Goal: Register for event/course

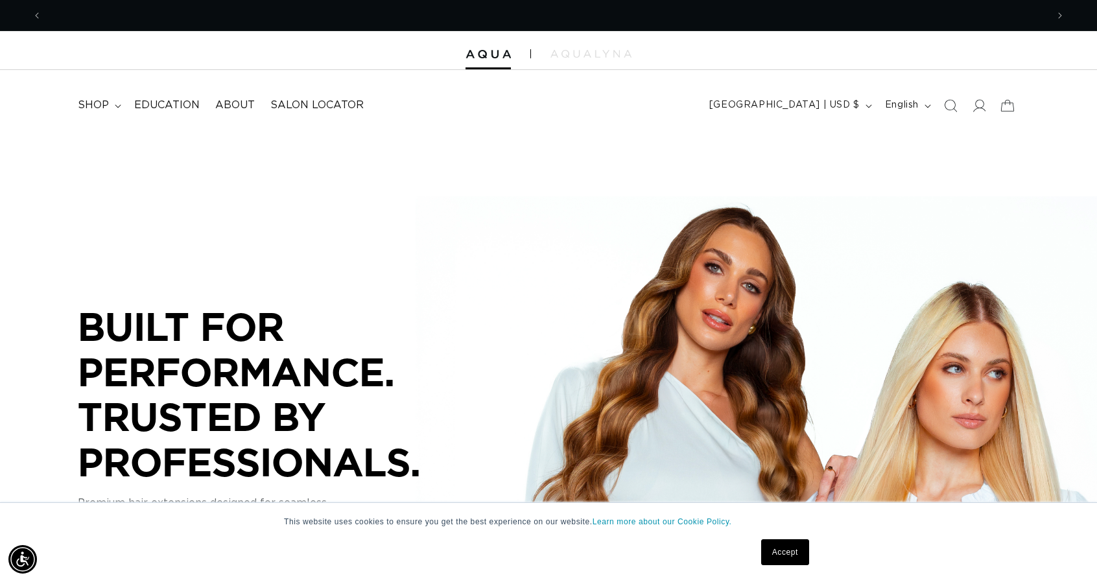
scroll to position [0, 1005]
click at [783, 549] on link "Accept" at bounding box center [785, 552] width 48 height 26
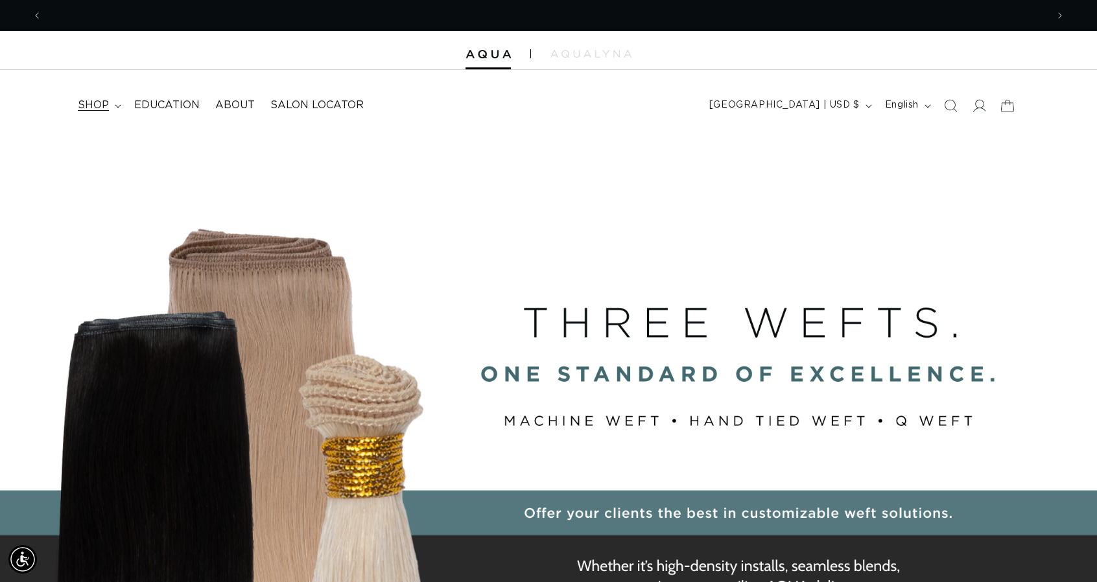
scroll to position [0, 2010]
click at [97, 104] on span "shop" at bounding box center [93, 106] width 31 height 14
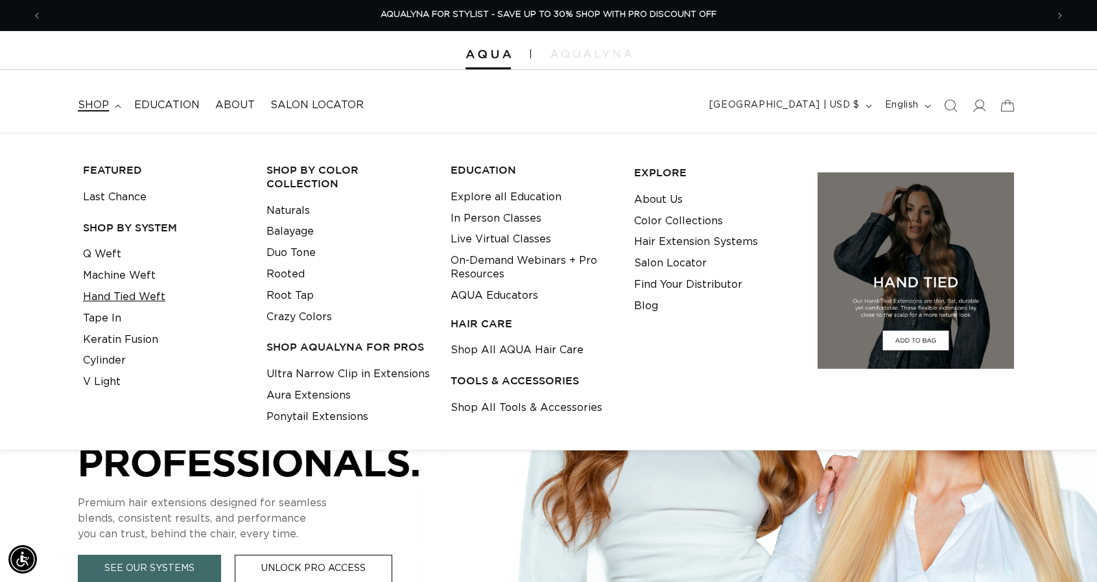
click at [121, 297] on link "Hand Tied Weft" at bounding box center [124, 297] width 82 height 21
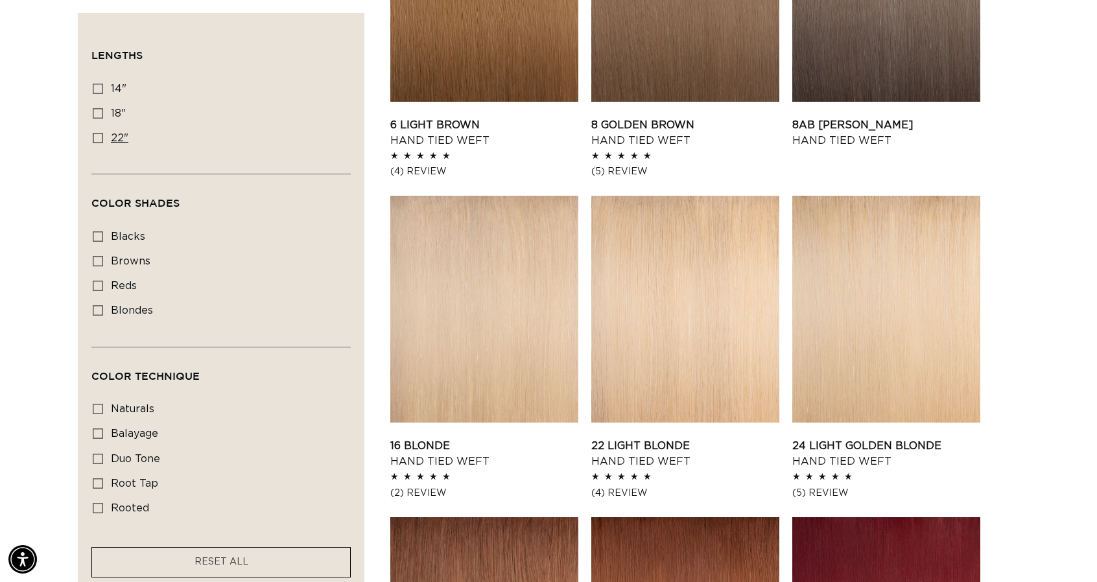
click at [112, 133] on span "22"" at bounding box center [120, 138] width 18 height 10
click at [103, 133] on input "22" 22" (30 products)" at bounding box center [98, 138] width 10 height 10
checkbox input "true"
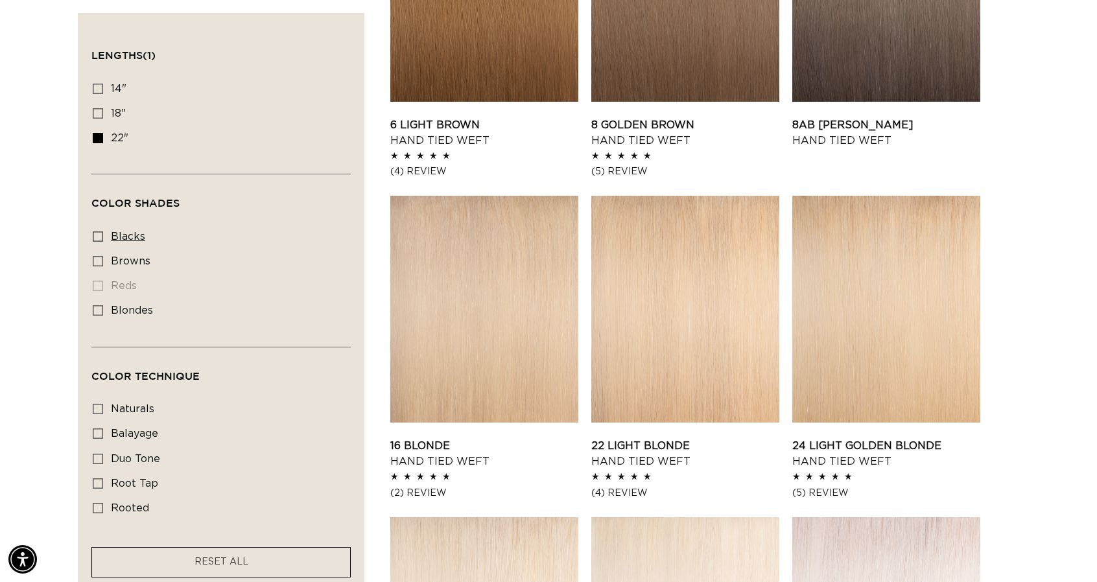
scroll to position [0, 1005]
click at [129, 237] on span "blacks" at bounding box center [128, 236] width 34 height 10
click at [103, 237] on input "blacks blacks (7 products)" at bounding box center [98, 236] width 10 height 10
checkbox input "true"
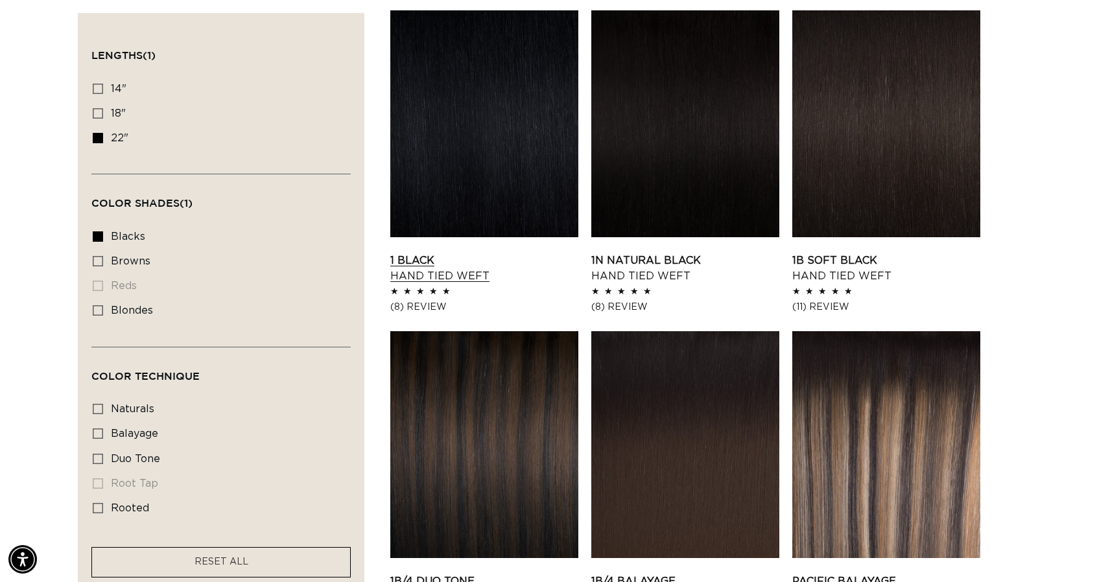
scroll to position [0, 2010]
click at [452, 253] on link "1 Black Hand Tied Weft" at bounding box center [484, 268] width 188 height 31
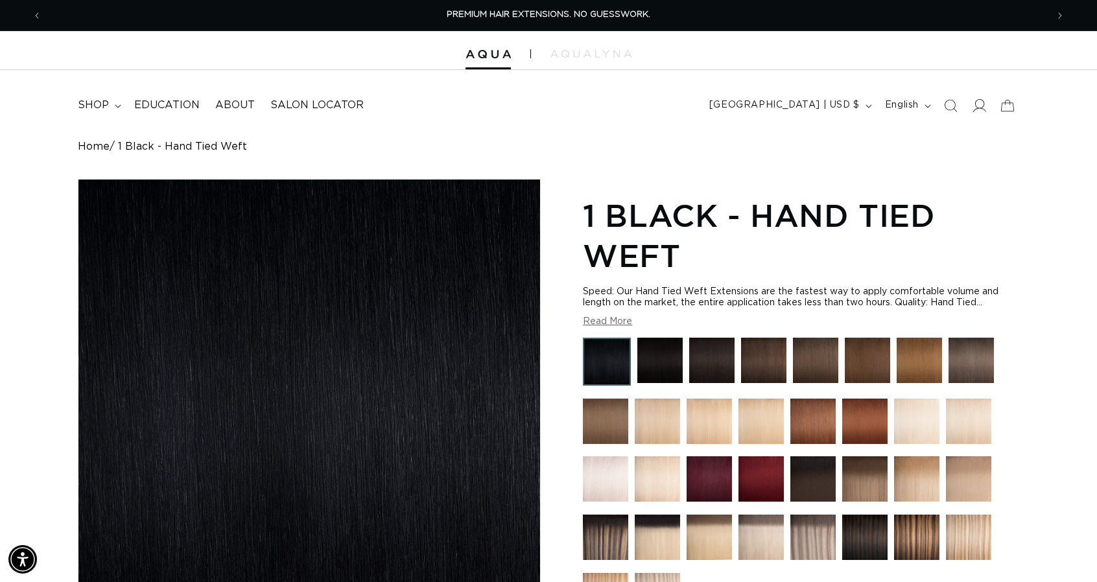
click at [978, 107] on icon at bounding box center [979, 106] width 14 height 14
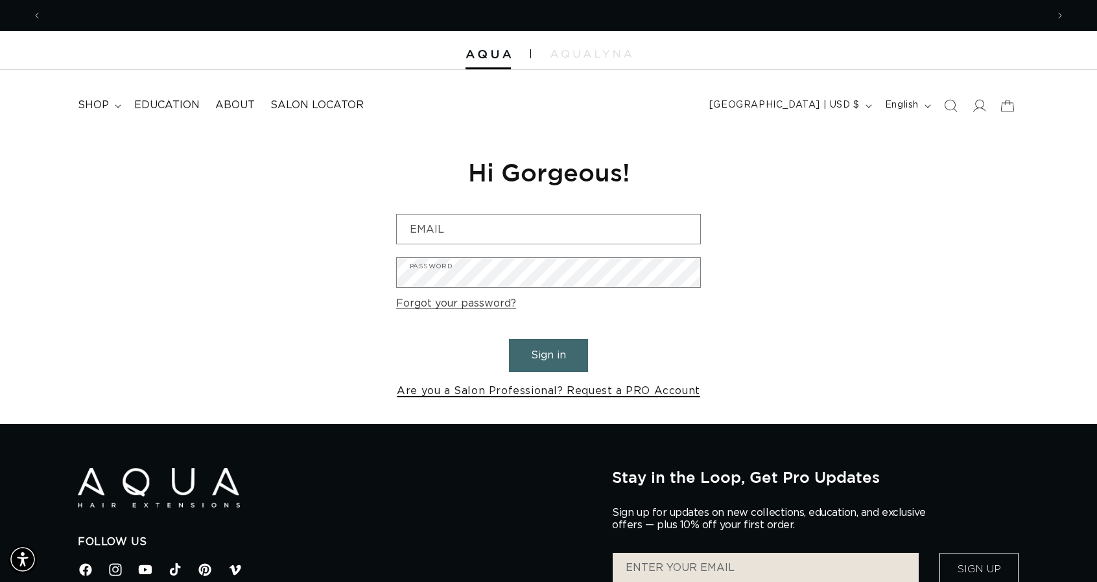
scroll to position [0, 1005]
click at [475, 394] on link "Are you a Salon Professional? Request a PRO Account" at bounding box center [548, 391] width 303 height 19
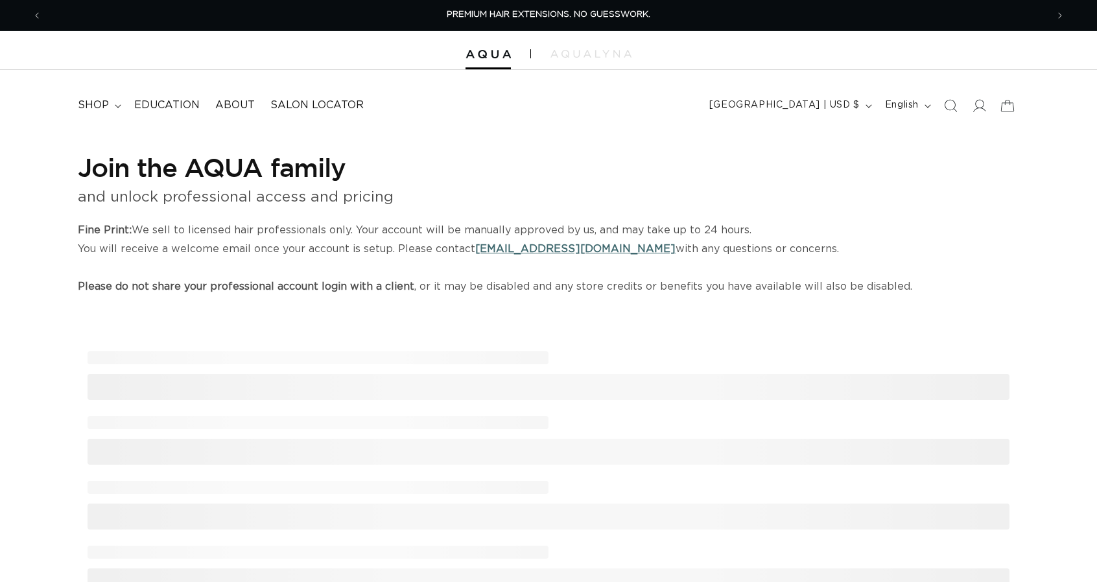
select select "US"
select select "[GEOGRAPHIC_DATA]"
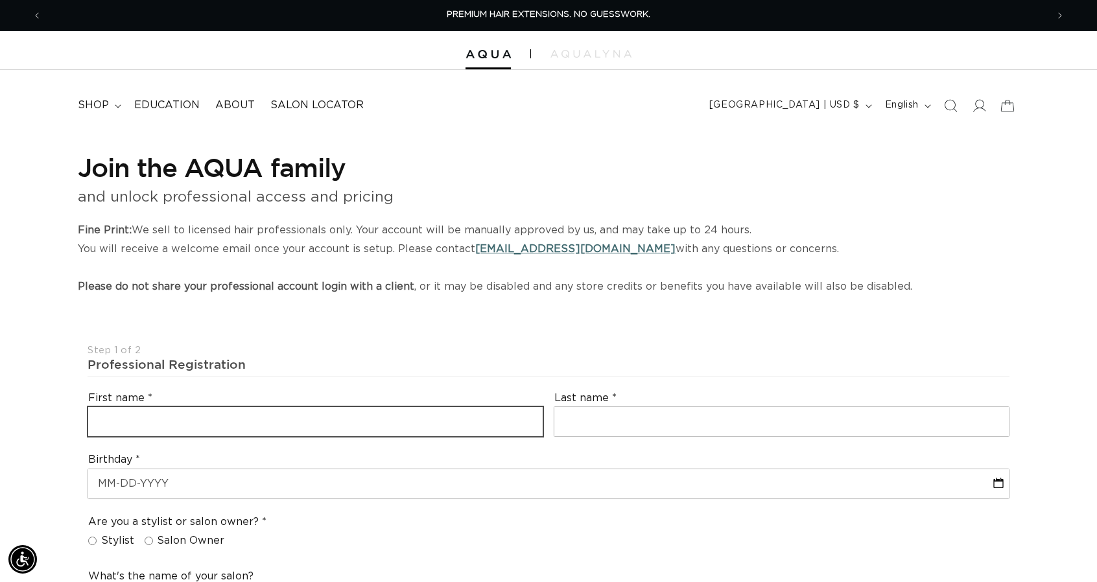
click at [318, 417] on input "text" at bounding box center [315, 421] width 454 height 29
type input "Amy"
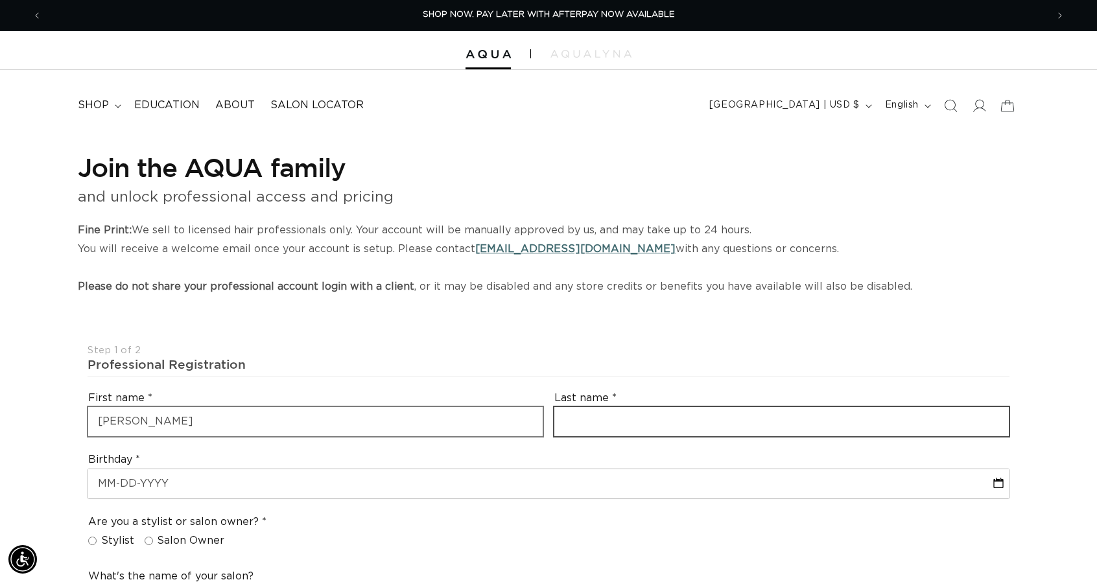
type input "Fechtel"
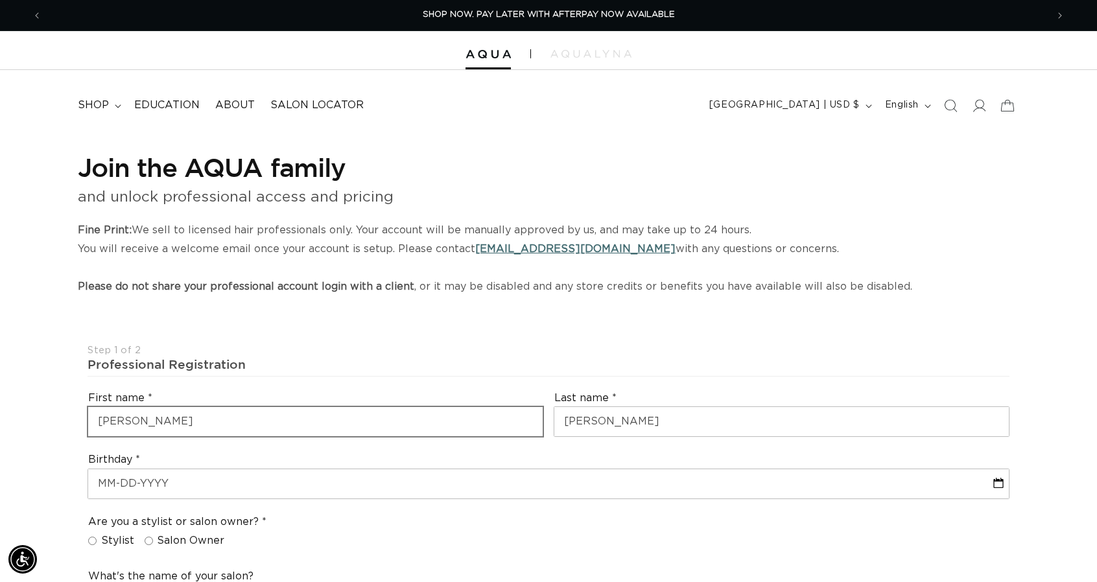
type input "salon@socket.net"
type input "+1 573 619 2361"
select select "Missouri"
type input "65101"
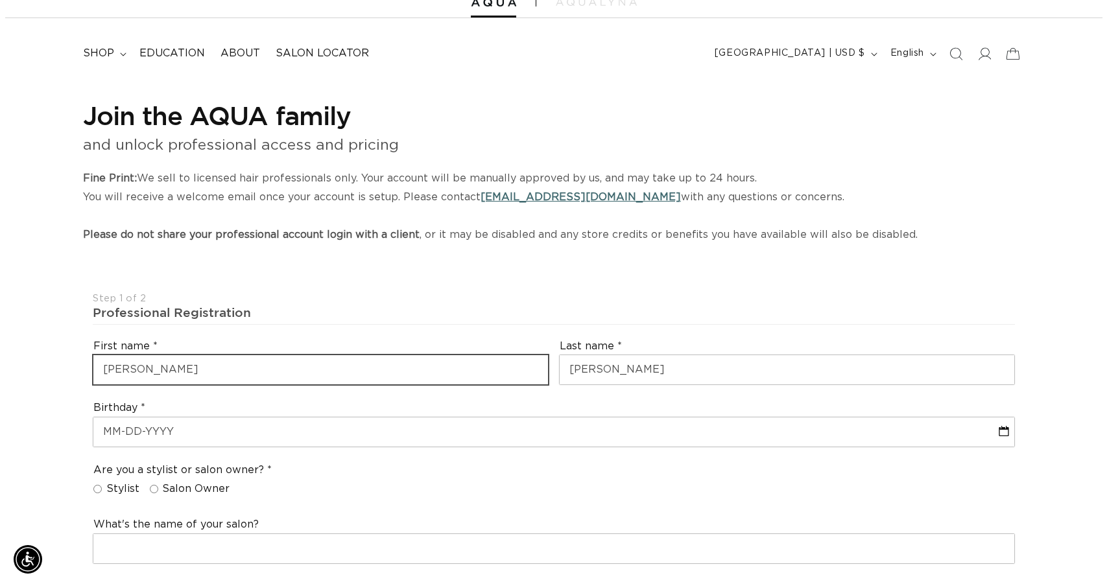
scroll to position [194, 0]
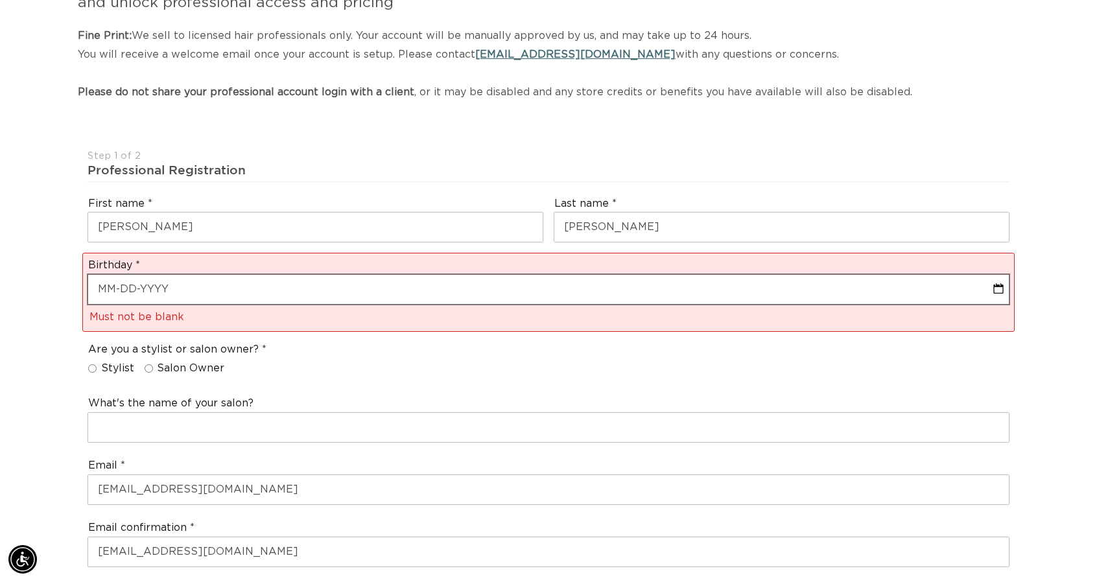
scroll to position [0, 1005]
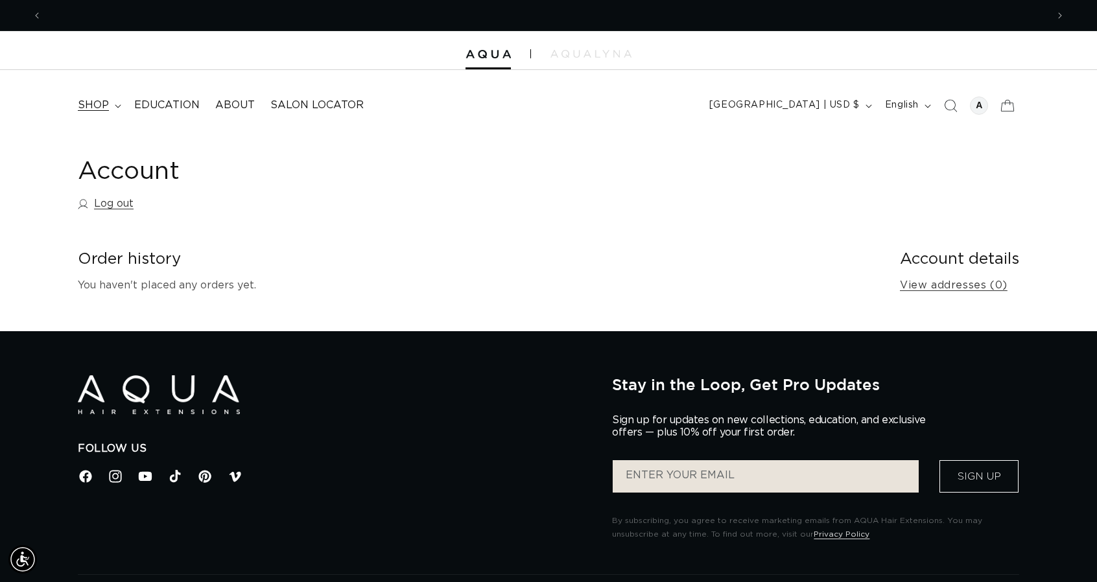
scroll to position [0, 2010]
click at [92, 106] on span "shop" at bounding box center [93, 106] width 31 height 14
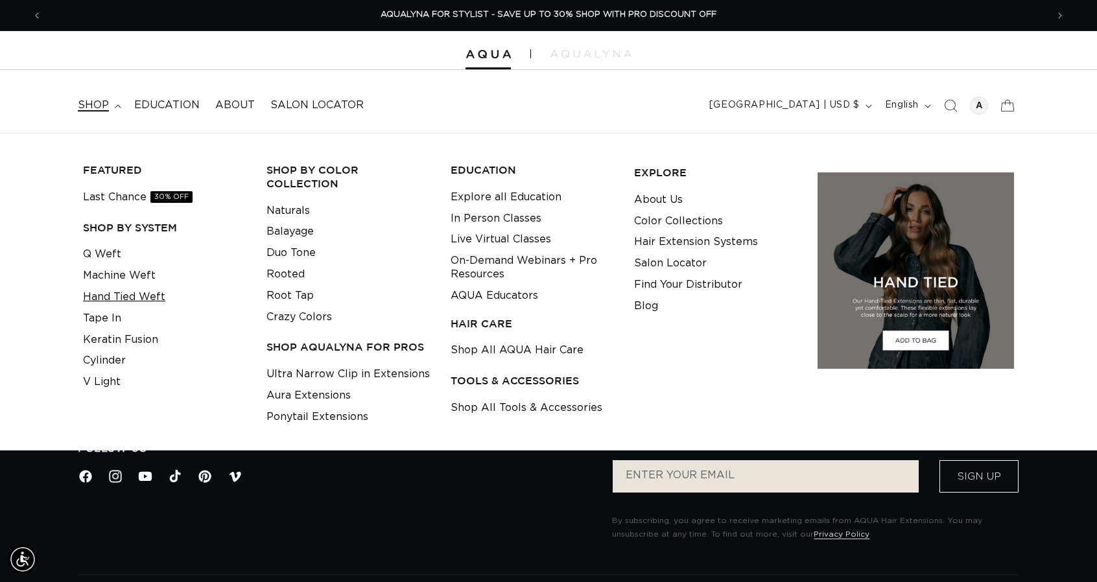
click at [122, 295] on link "Hand Tied Weft" at bounding box center [124, 297] width 82 height 21
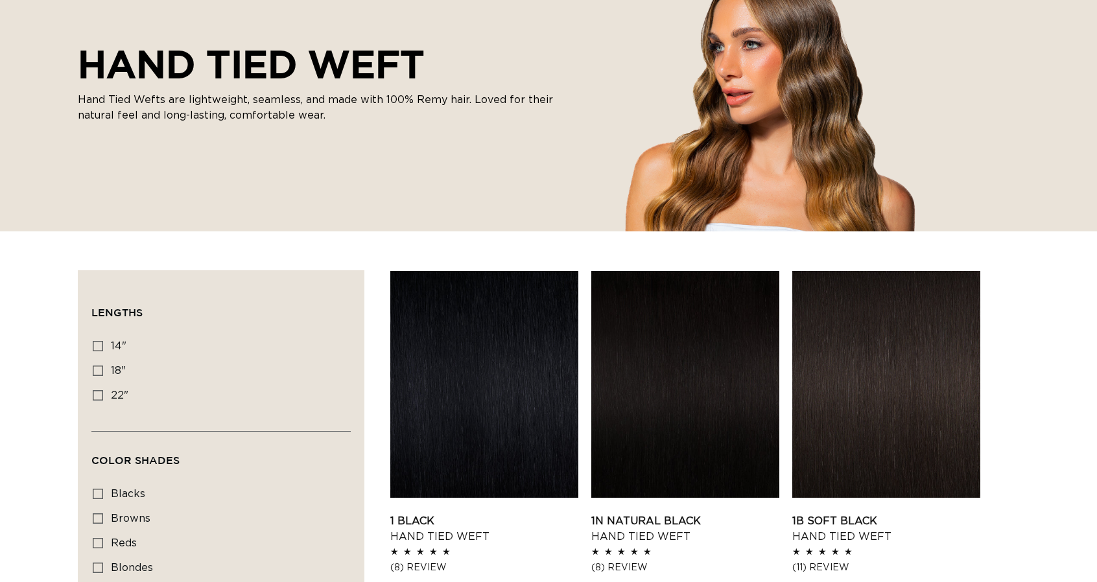
scroll to position [194, 0]
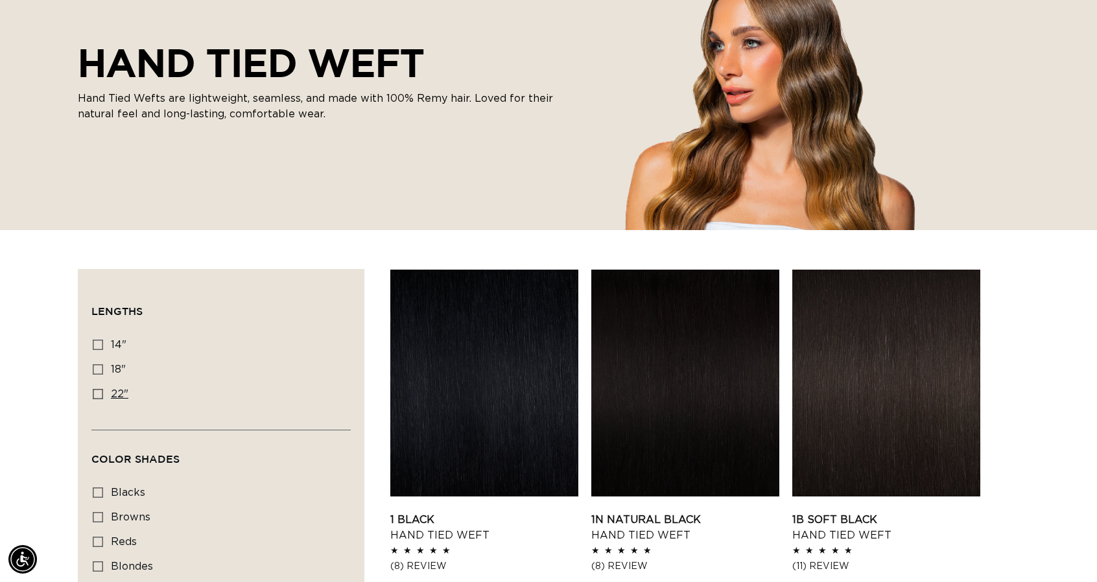
click at [93, 394] on icon at bounding box center [98, 394] width 10 height 10
click at [93, 394] on input "22" 22" (30 products)" at bounding box center [98, 394] width 10 height 10
checkbox input "true"
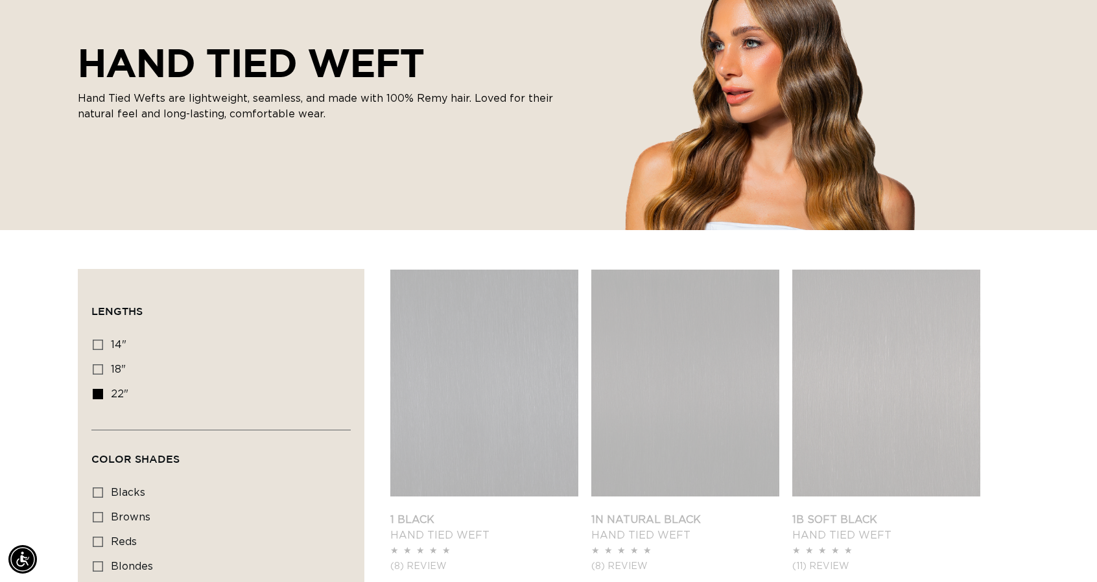
scroll to position [0, 1005]
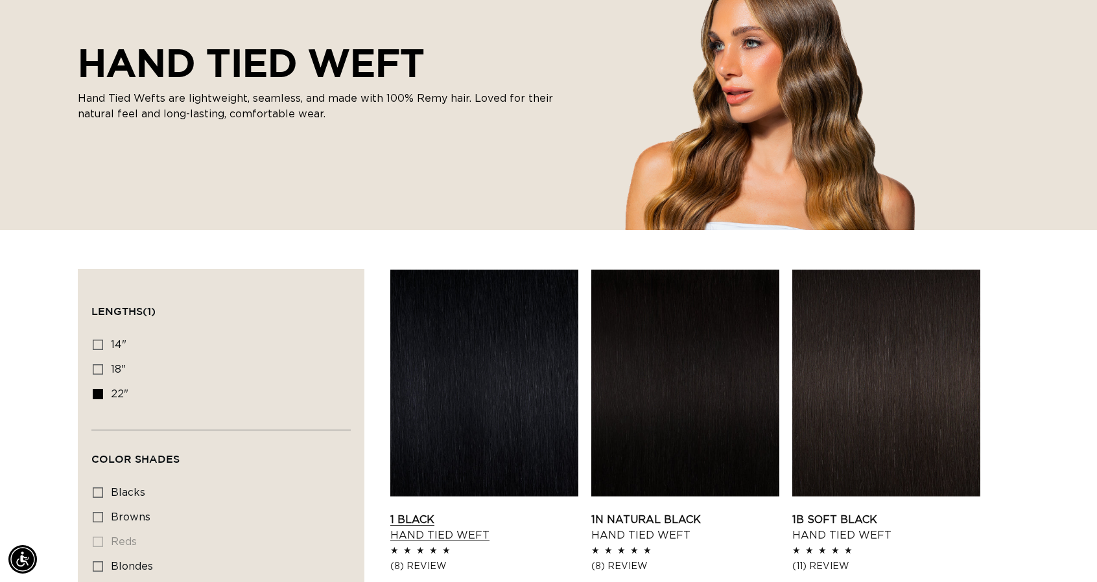
click at [533, 512] on link "1 Black Hand Tied Weft" at bounding box center [484, 527] width 188 height 31
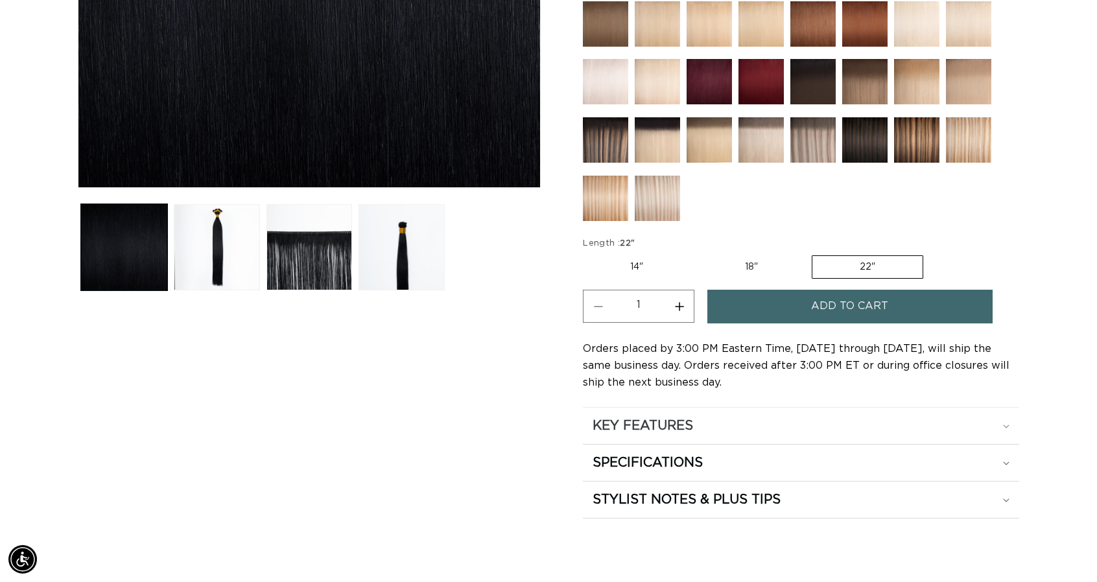
click at [633, 422] on h2 "KEY FEATURES" at bounding box center [643, 425] width 100 height 17
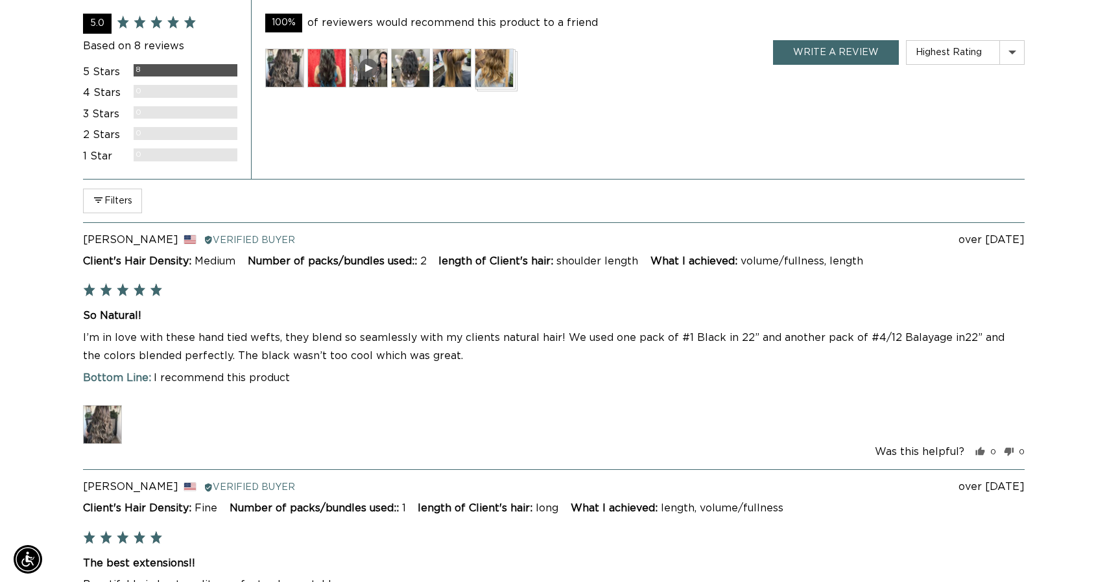
scroll to position [0, 1005]
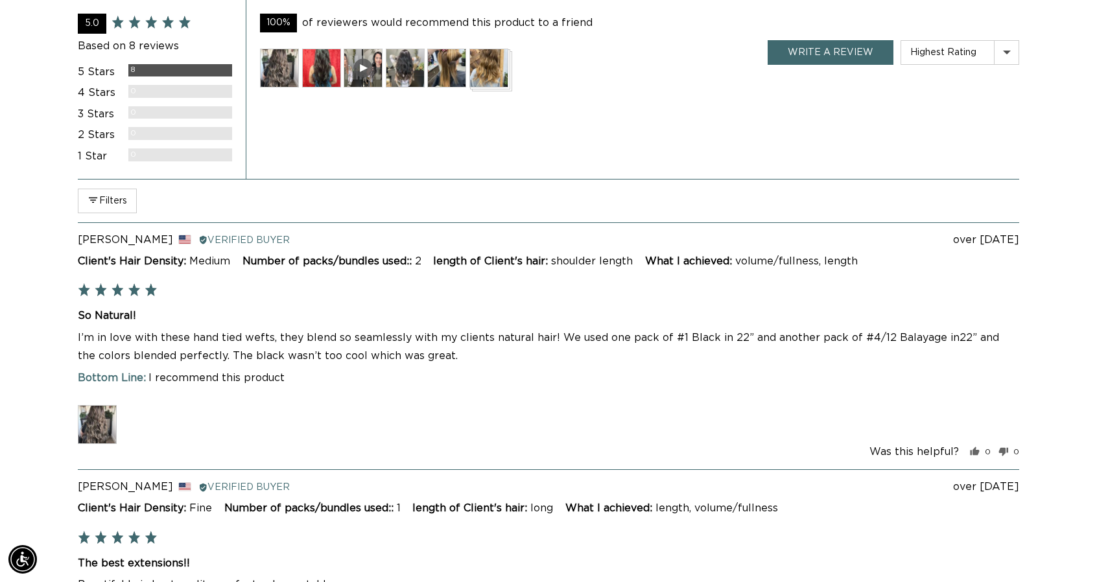
click at [91, 427] on img at bounding box center [97, 424] width 39 height 39
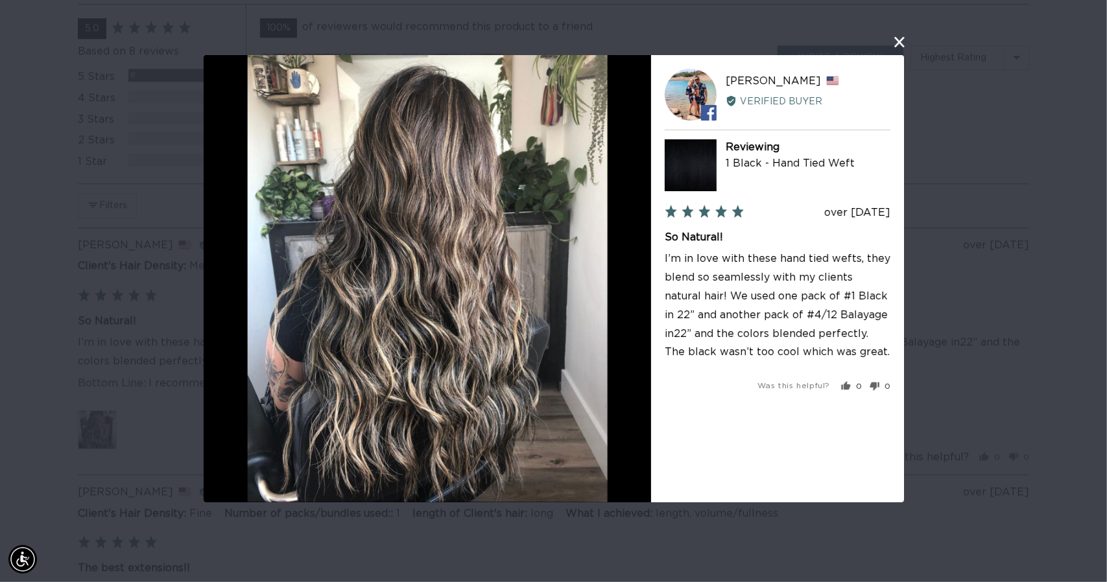
scroll to position [0, 0]
click at [898, 39] on button "close this modal window" at bounding box center [899, 42] width 16 height 16
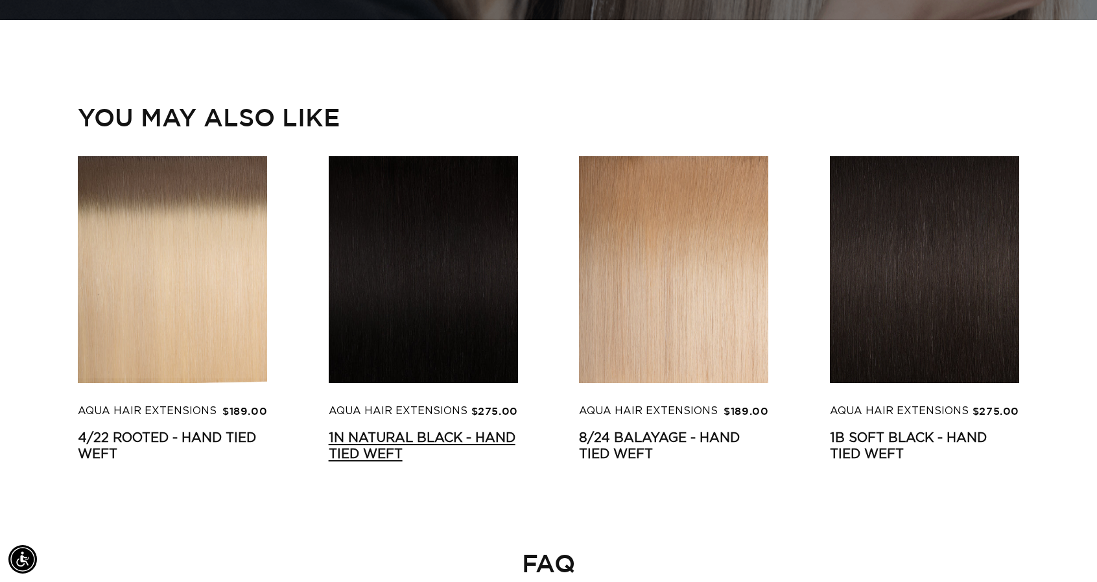
click at [438, 430] on link "1N Natural Black - Hand Tied Weft" at bounding box center [423, 446] width 189 height 32
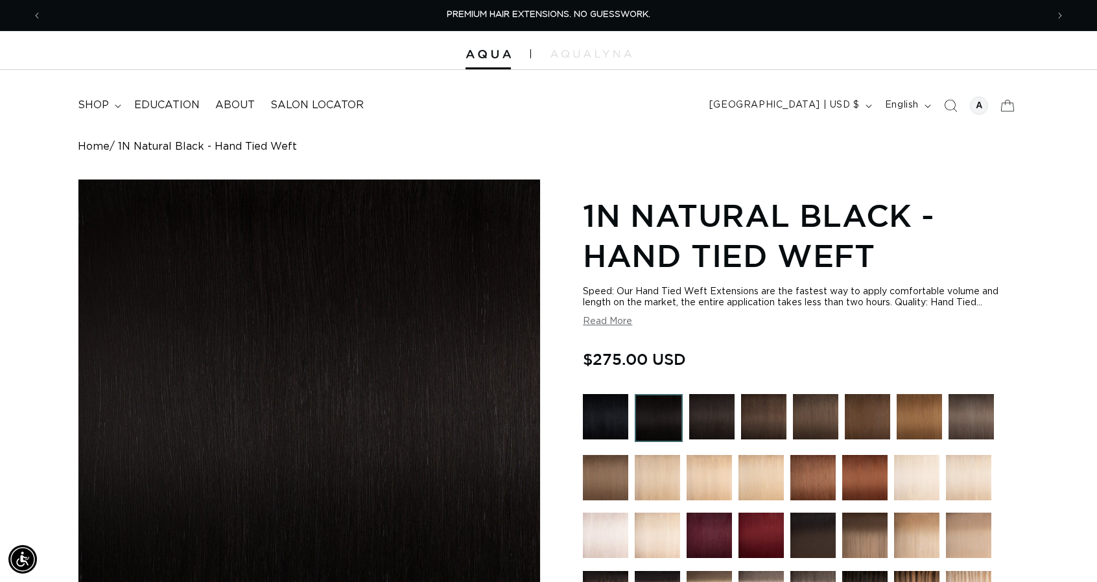
click at [603, 320] on button "Read More" at bounding box center [607, 321] width 49 height 11
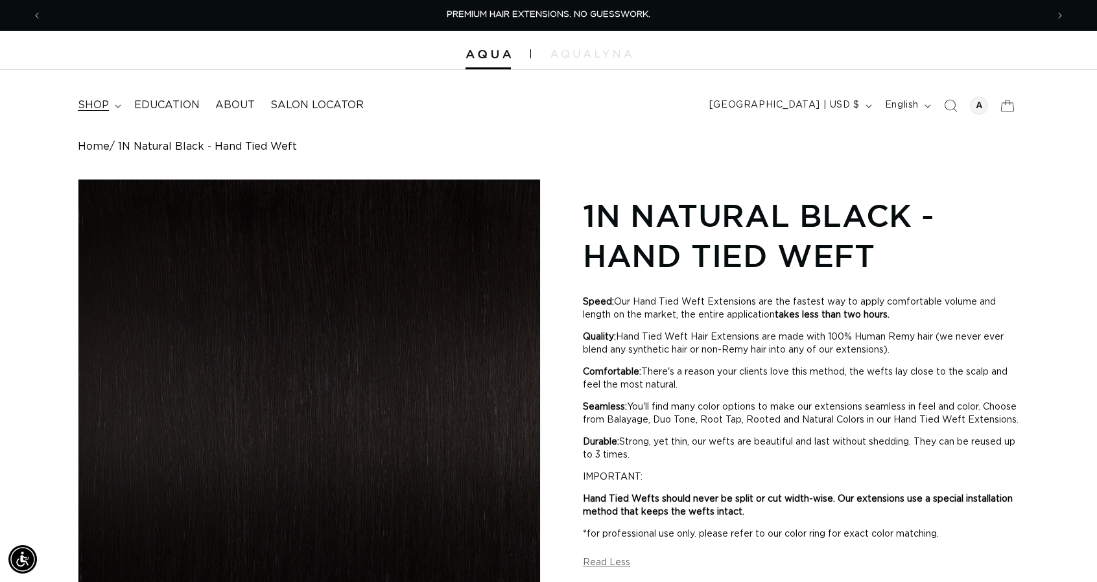
click at [106, 113] on summary "shop" at bounding box center [98, 105] width 56 height 29
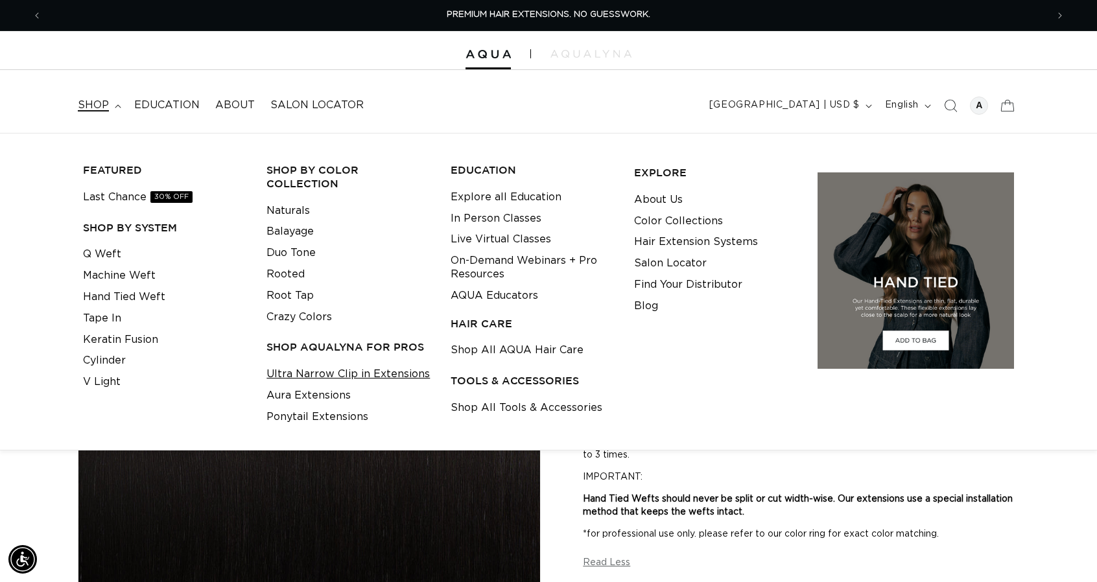
click at [320, 364] on link "Ultra Narrow Clip in Extensions" at bounding box center [347, 374] width 163 height 21
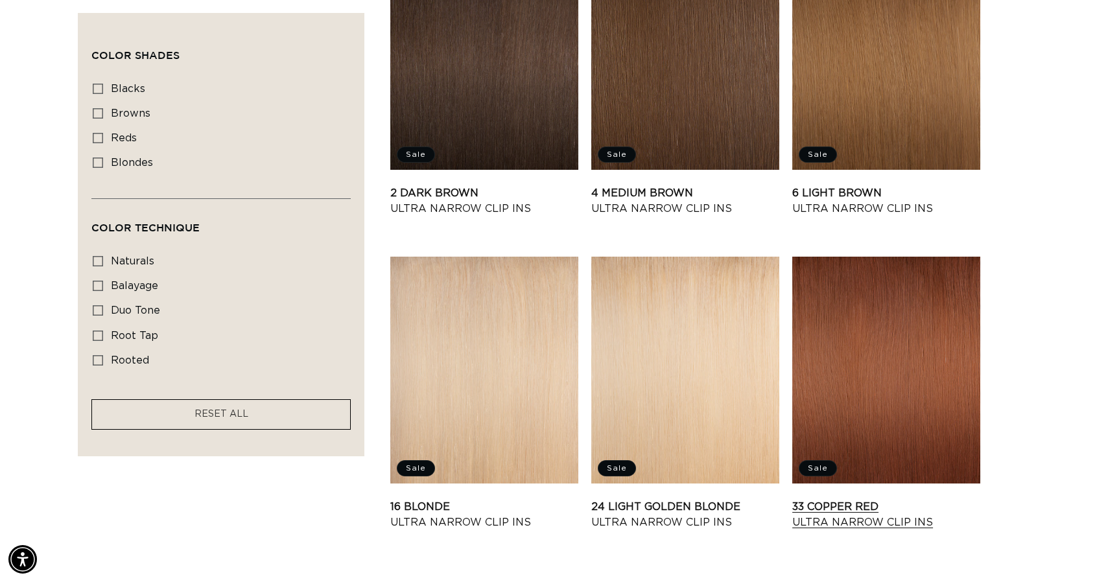
scroll to position [908, 0]
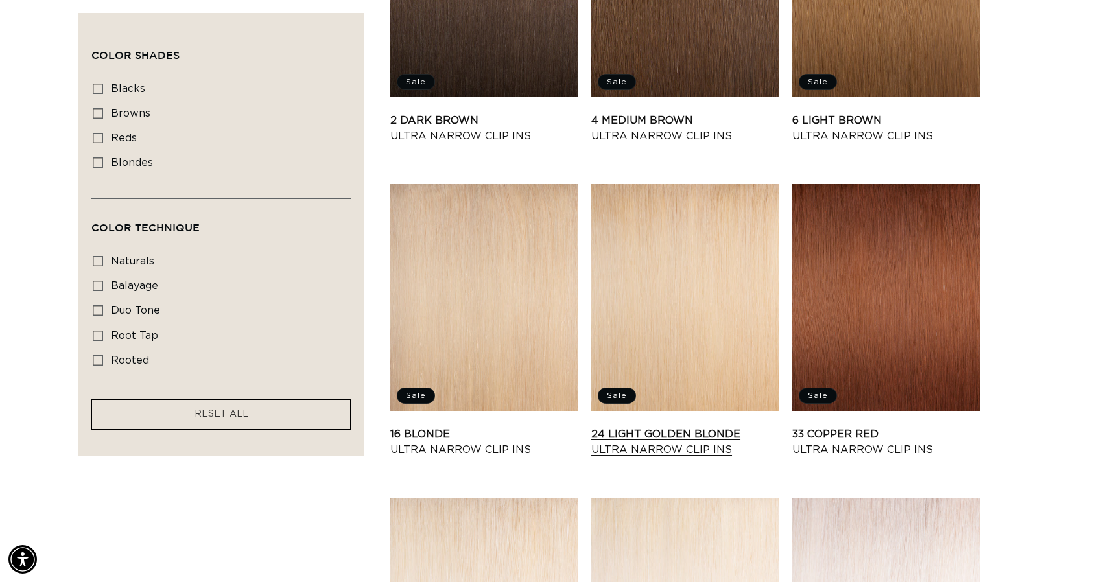
click at [668, 449] on link "24 Light Golden Blonde Ultra Narrow Clip Ins" at bounding box center [685, 442] width 188 height 31
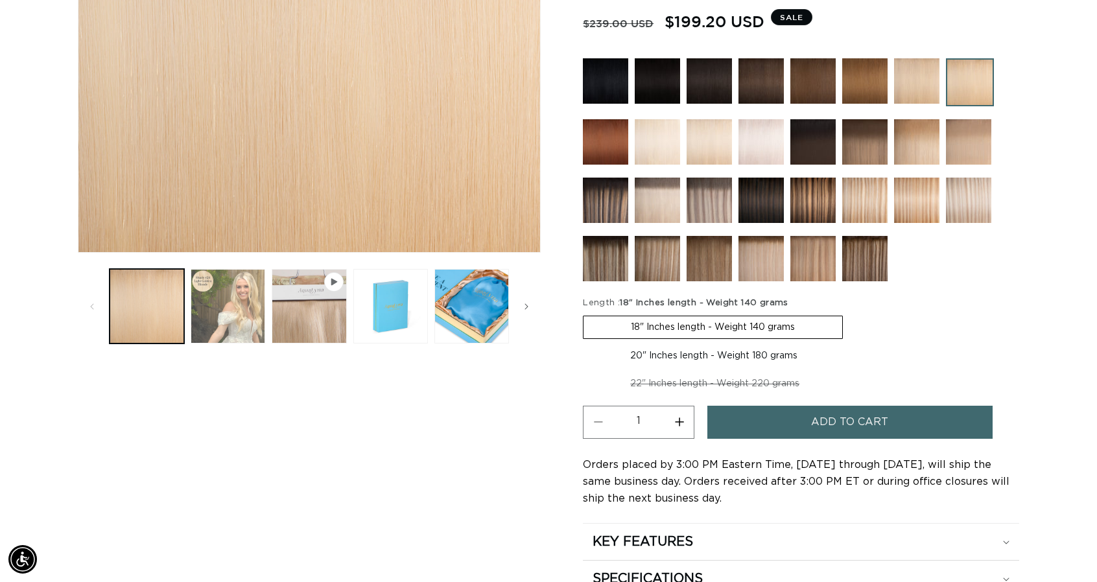
scroll to position [0, 1005]
click at [209, 300] on button "Load image 2 in gallery view" at bounding box center [228, 306] width 75 height 75
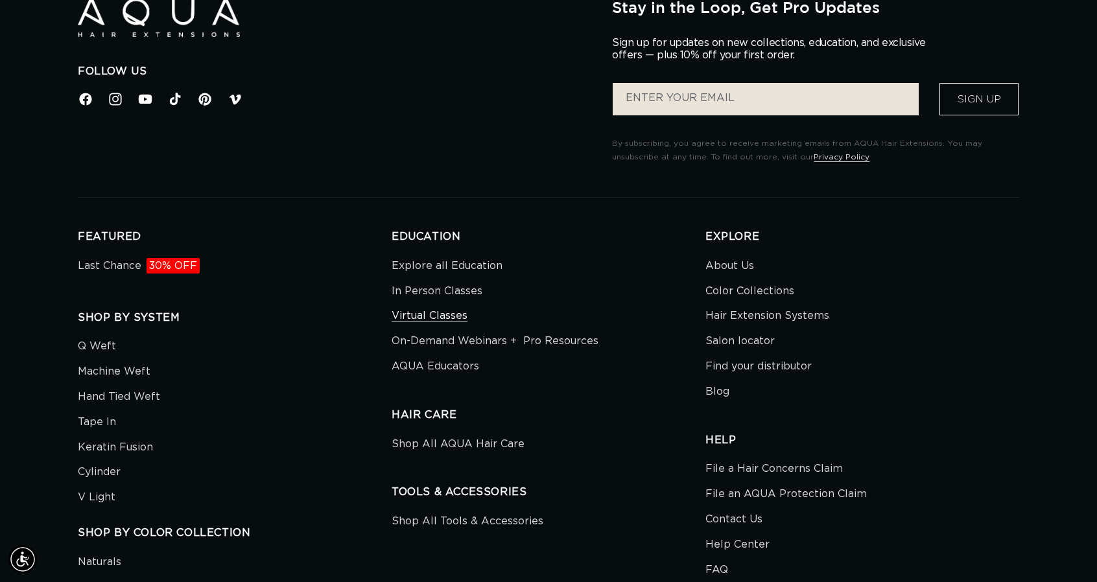
scroll to position [0, 0]
click at [436, 307] on link "Virtual Classes" at bounding box center [430, 315] width 76 height 25
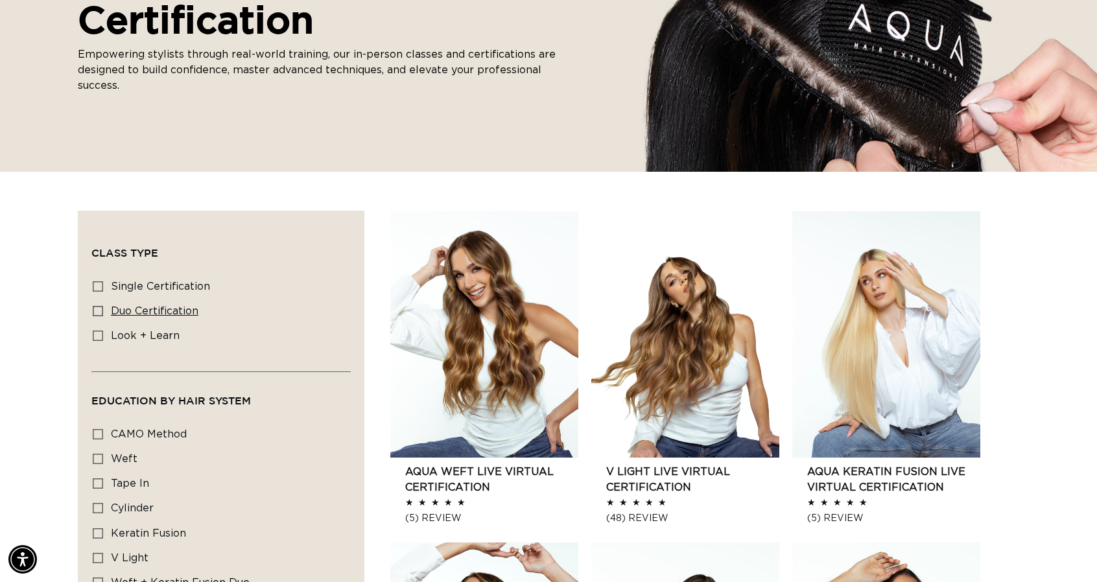
scroll to position [324, 0]
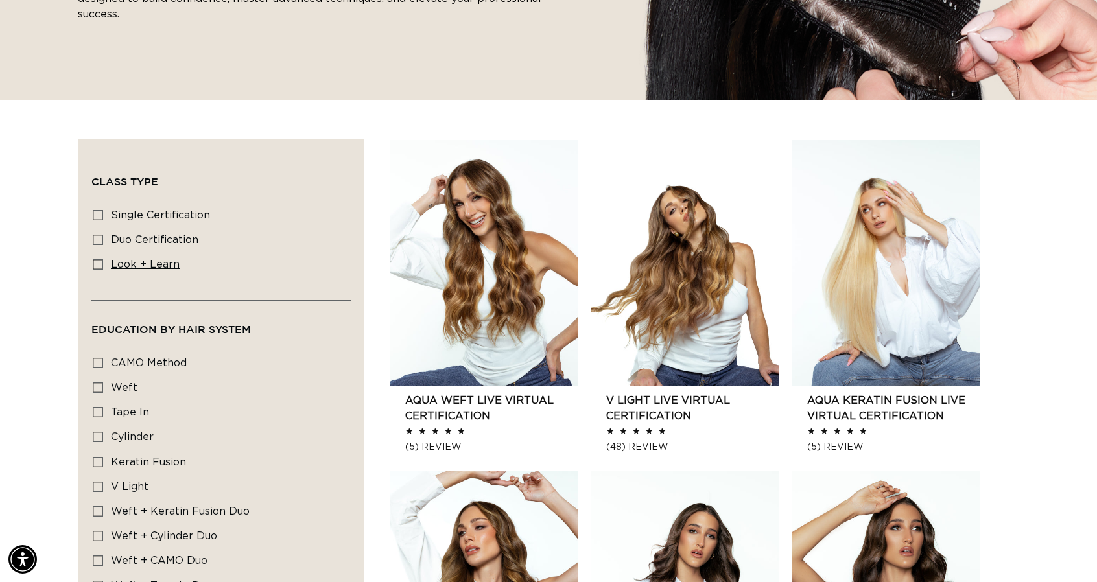
click at [141, 259] on span "look + learn" at bounding box center [145, 264] width 69 height 10
click at [103, 259] on input "look + learn look + learn (2 products)" at bounding box center [98, 264] width 10 height 10
checkbox input "true"
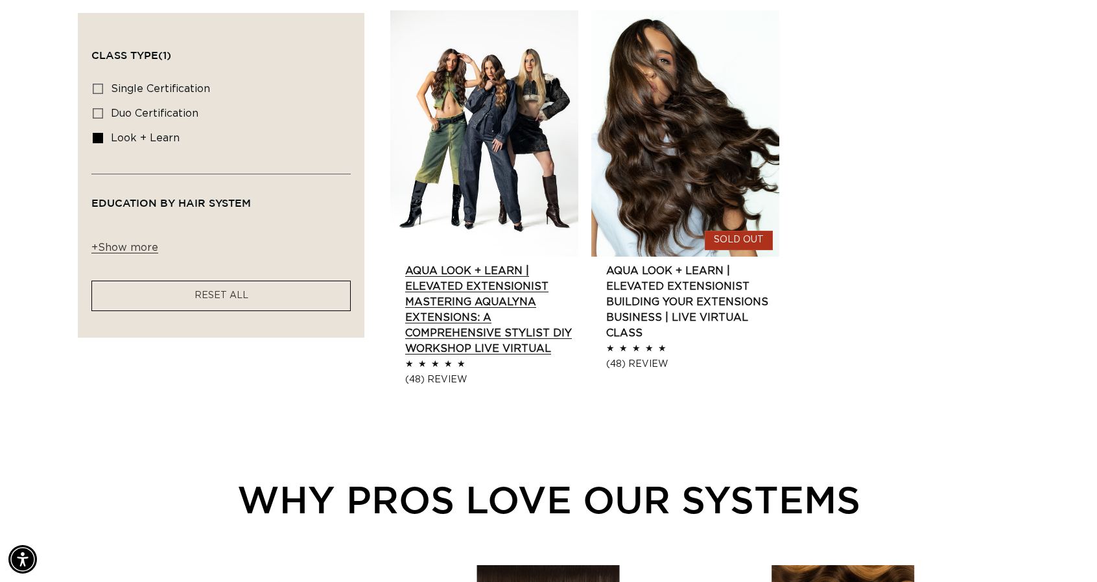
scroll to position [0, 1005]
click at [452, 348] on link "AQUA Look + Learn | Elevated Extensionist MASTERING AQUALYNA EXTENSIONS: A COMP…" at bounding box center [491, 309] width 173 height 93
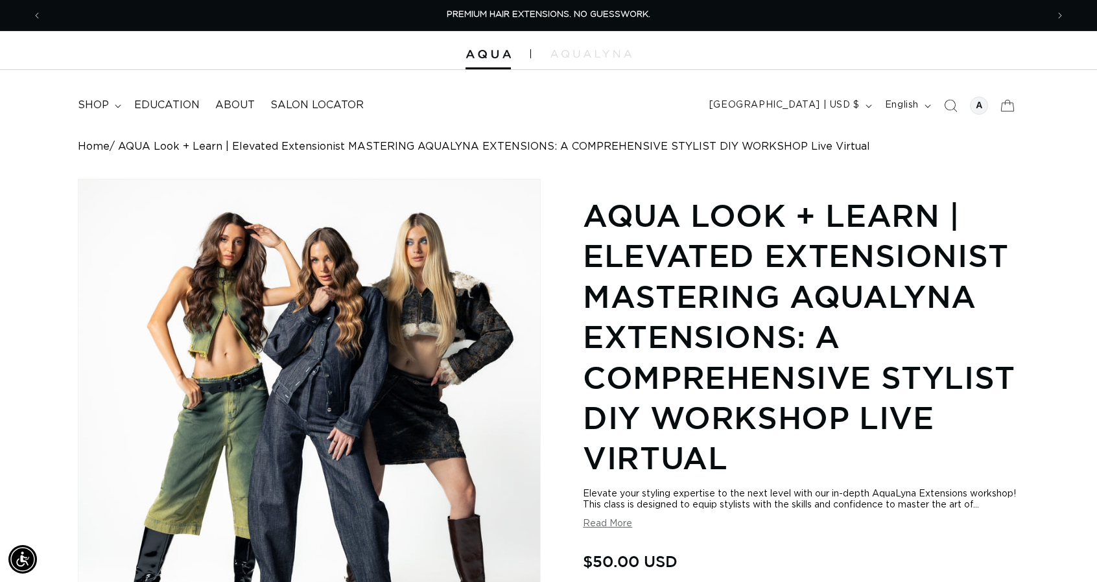
scroll to position [0, 1005]
